Goal: Information Seeking & Learning: Check status

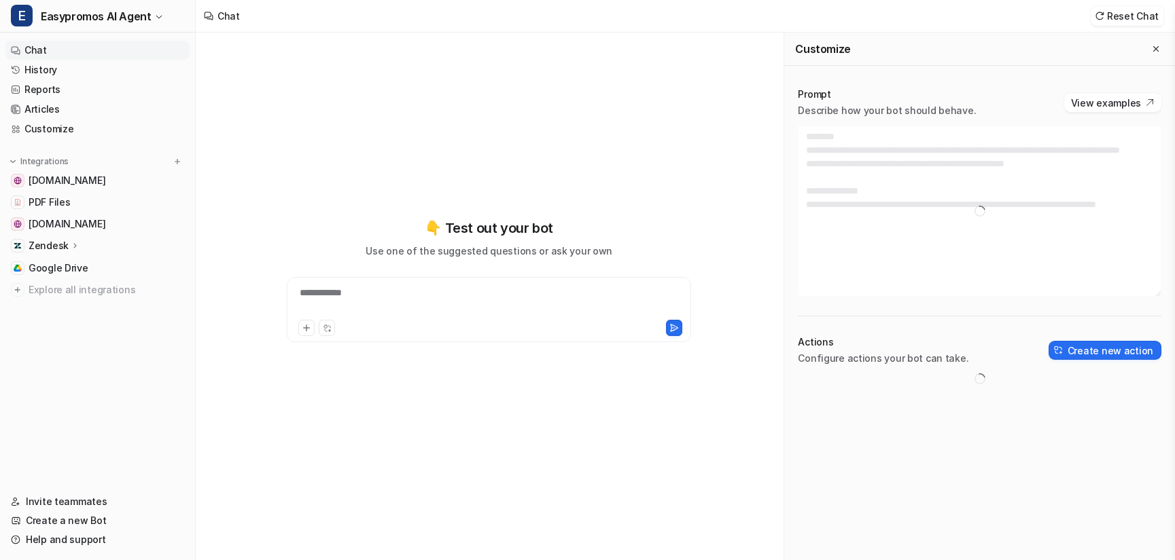
type textarea "**********"
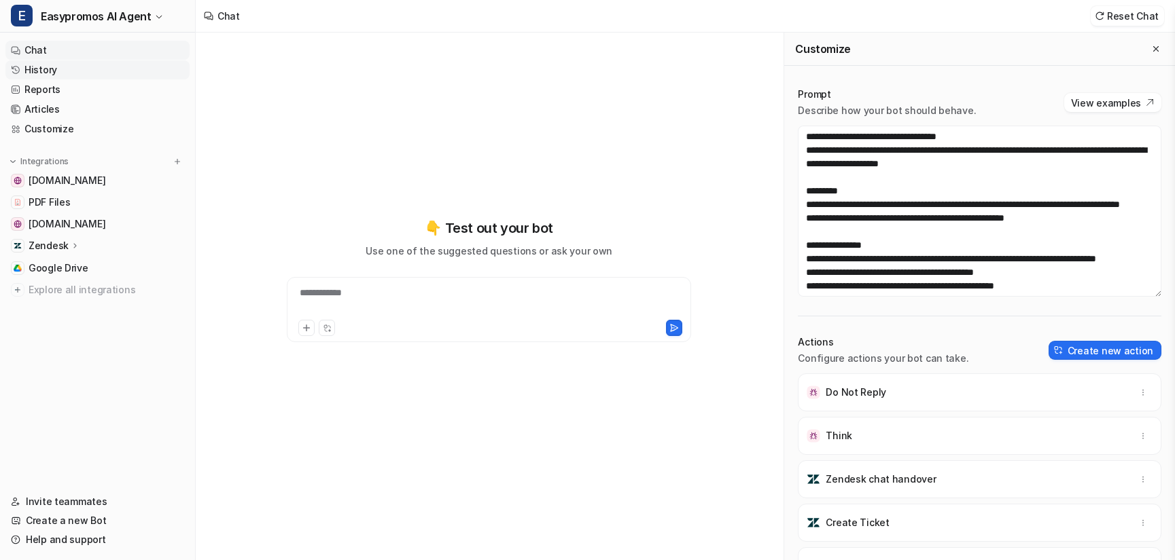
click at [54, 71] on link "History" at bounding box center [97, 69] width 184 height 19
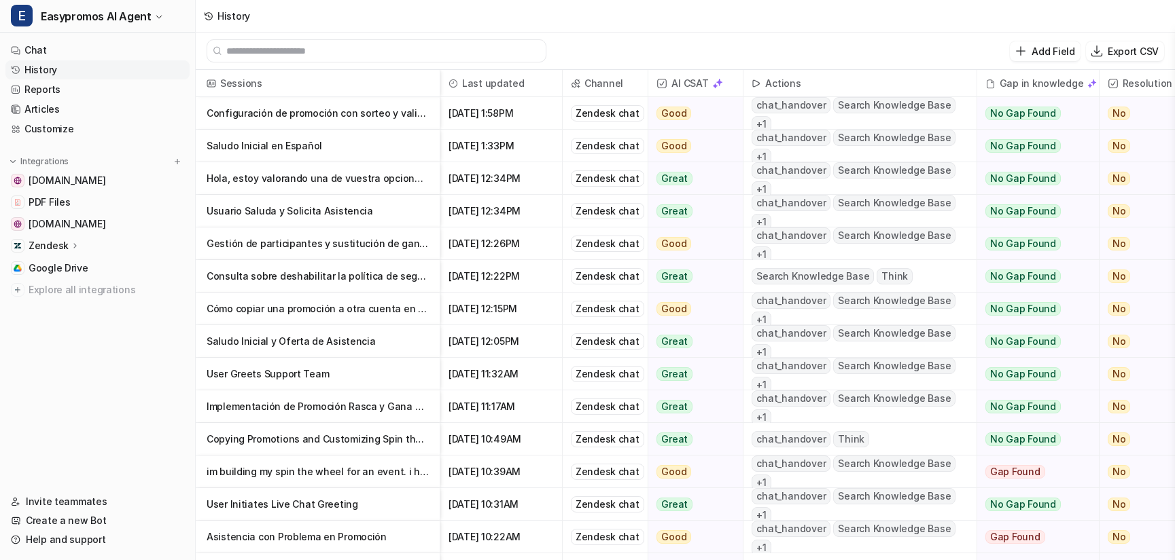
click at [320, 118] on p "Configuración de promoción con sorteo y validación de ticket de compra" at bounding box center [318, 113] width 222 height 33
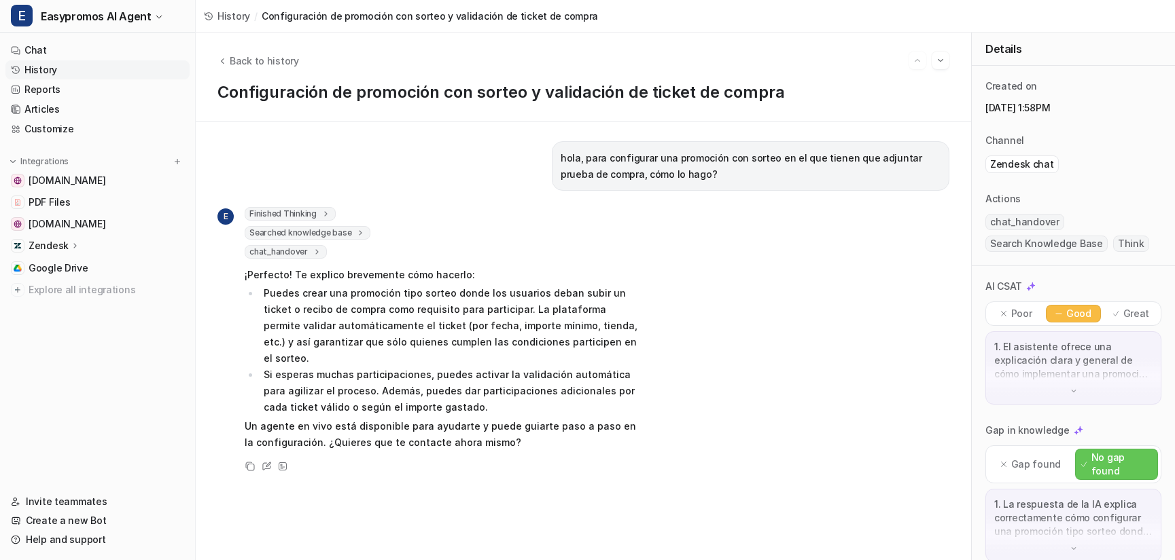
click at [453, 418] on p "Un agente en vivo está disponible para ayudarte y puede guiarte paso a paso en …" at bounding box center [443, 434] width 397 height 33
click at [86, 72] on link "History" at bounding box center [97, 69] width 184 height 19
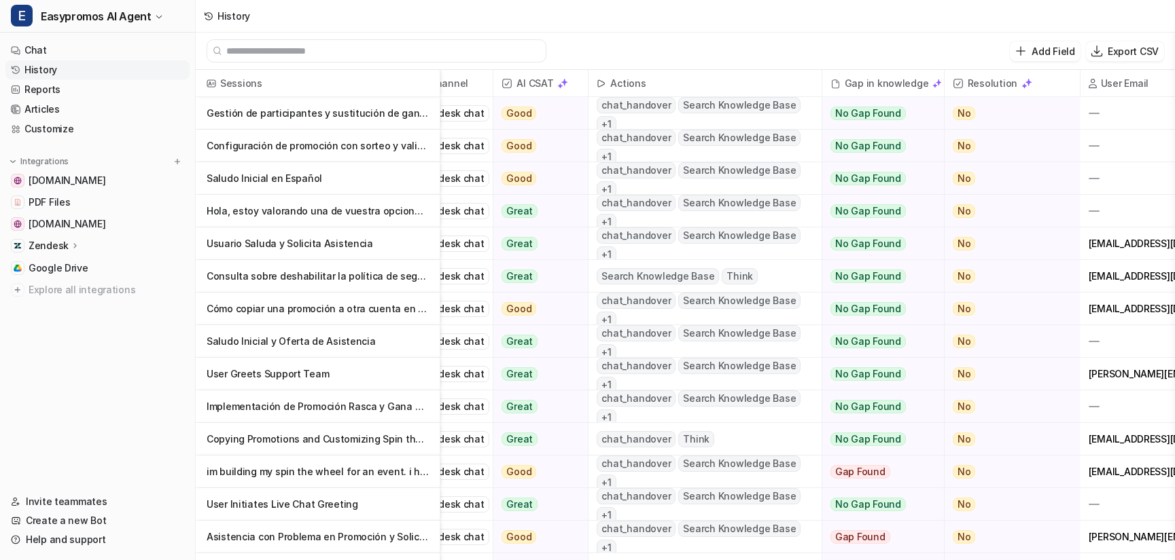
scroll to position [0, 242]
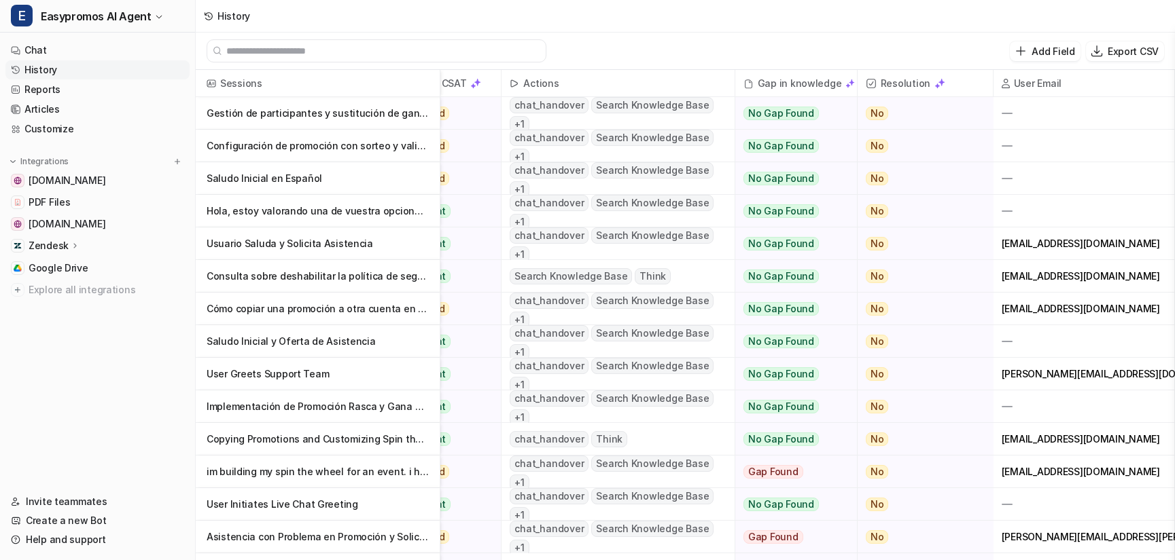
click at [333, 282] on p "Consulta sobre deshabilitar la política de seguridad en la landing page de Easy…" at bounding box center [318, 276] width 222 height 33
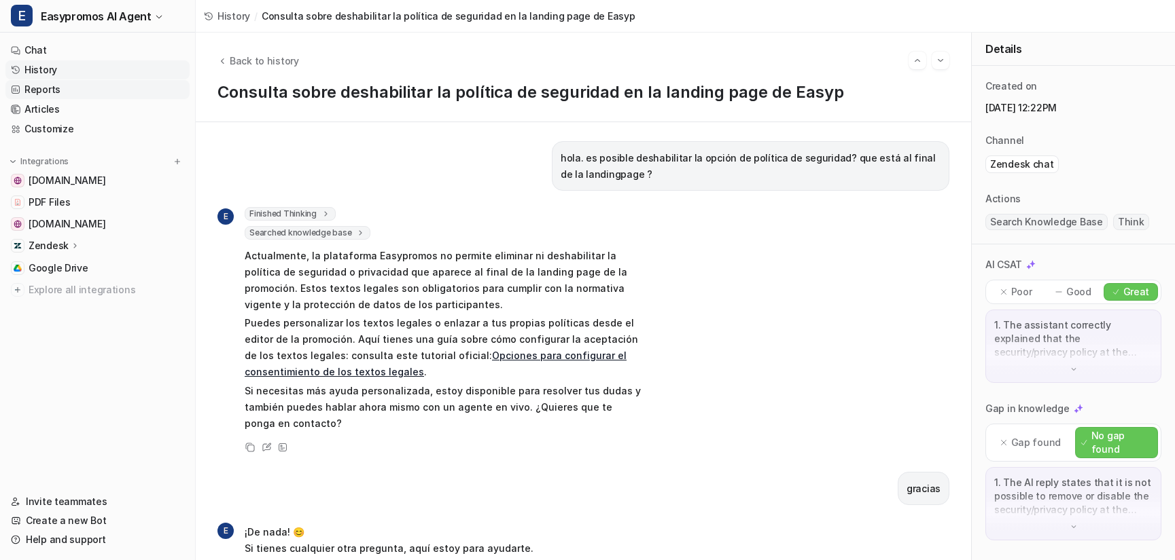
click at [132, 72] on link "History" at bounding box center [97, 69] width 184 height 19
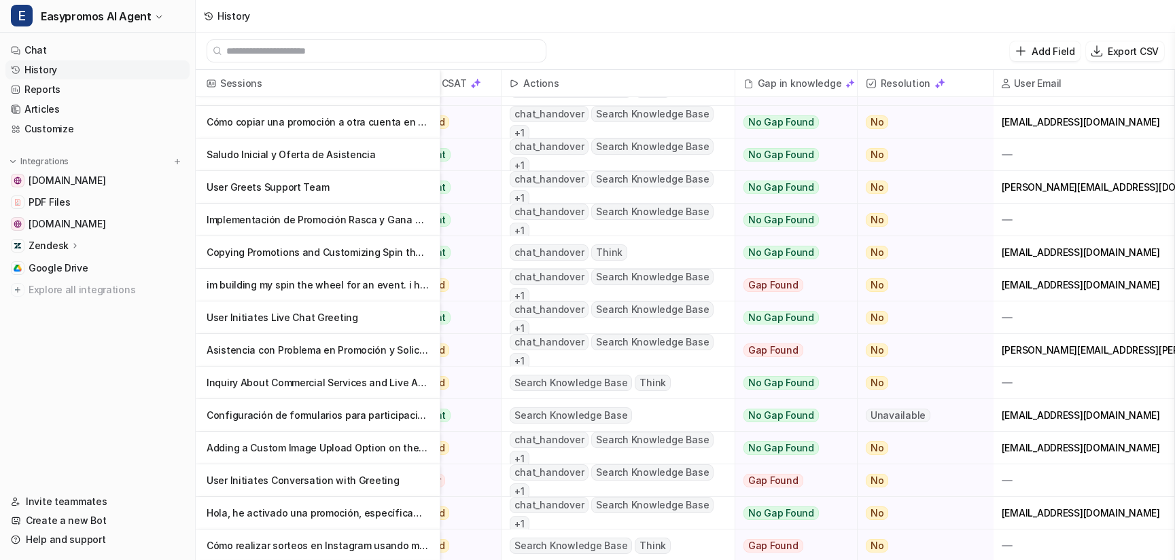
scroll to position [0, 242]
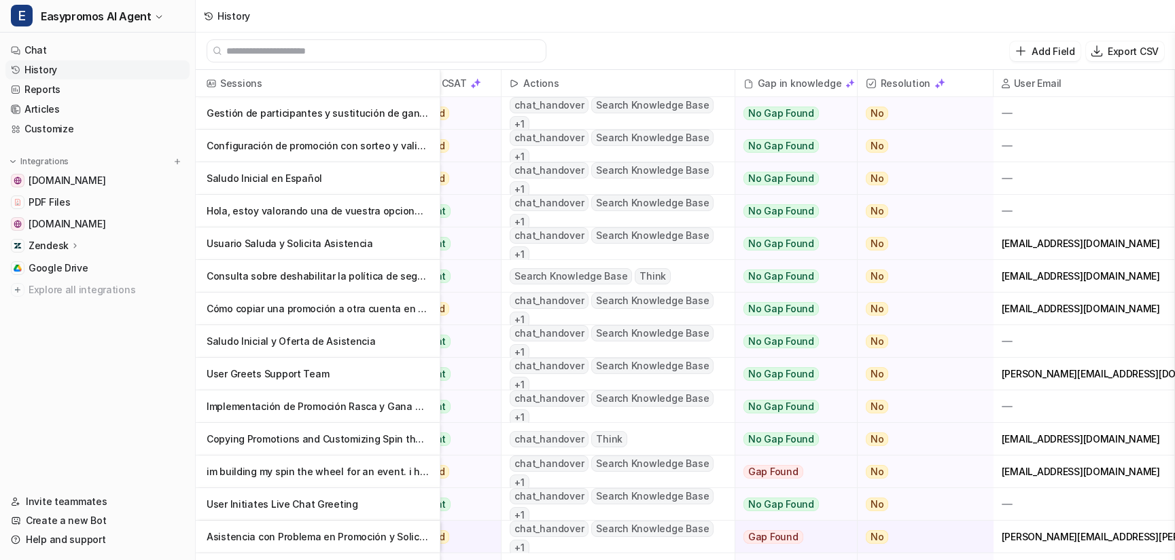
click at [357, 276] on p "Consulta sobre deshabilitar la política de seguridad en la landing page de Easy…" at bounding box center [318, 276] width 222 height 33
